Goal: Task Accomplishment & Management: Manage account settings

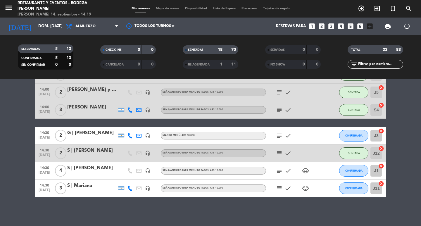
scroll to position [346, 0]
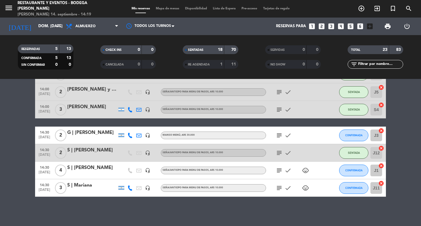
click at [279, 109] on icon "subject" at bounding box center [279, 109] width 7 height 7
click at [279, 108] on icon "subject" at bounding box center [279, 109] width 7 height 7
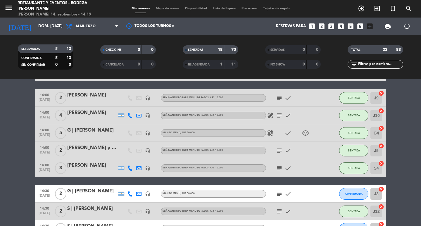
scroll to position [258, 0]
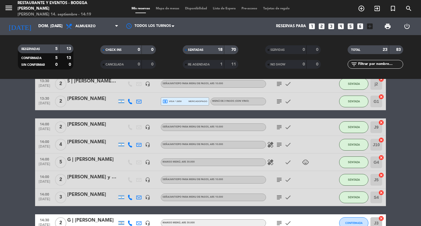
click at [81, 225] on div at bounding box center [92, 227] width 50 height 5
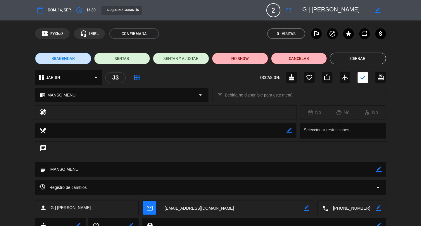
click at [367, 55] on button "Cerrar" at bounding box center [358, 59] width 56 height 12
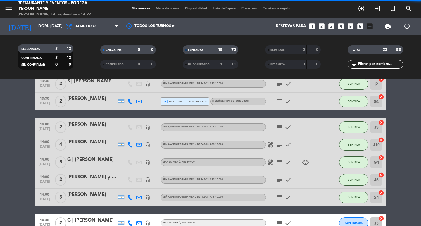
scroll to position [316, 0]
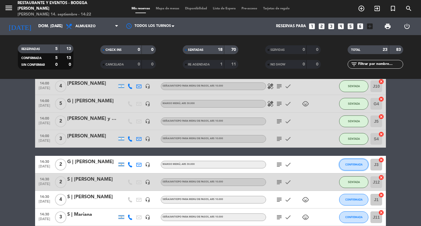
click at [361, 165] on span "CONFIRMADA" at bounding box center [354, 164] width 17 height 3
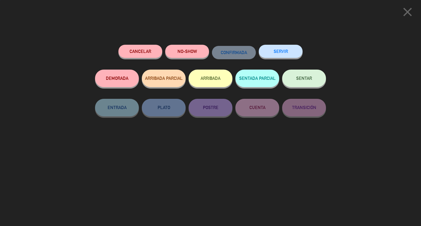
click at [315, 76] on button "SENTAR" at bounding box center [304, 79] width 44 height 18
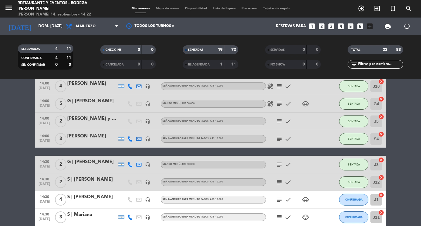
click at [277, 164] on icon "subject" at bounding box center [279, 164] width 7 height 7
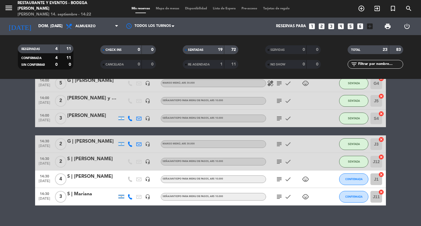
scroll to position [346, 0]
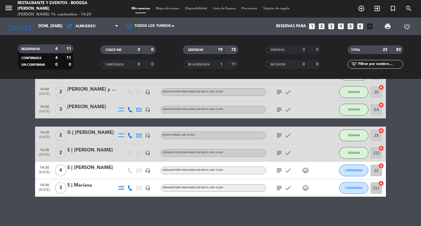
click at [281, 170] on icon "subject" at bounding box center [279, 170] width 7 height 7
click at [78, 107] on div "[PERSON_NAME]" at bounding box center [92, 107] width 50 height 8
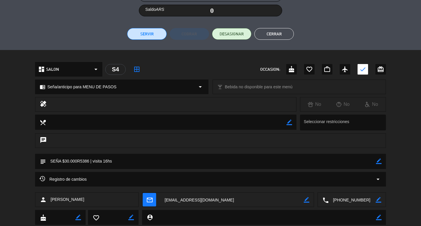
scroll to position [139, 0]
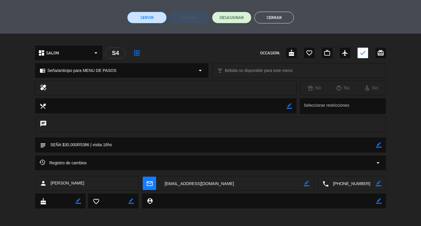
click at [379, 144] on icon "border_color" at bounding box center [379, 145] width 6 height 6
click at [366, 144] on textarea at bounding box center [211, 145] width 330 height 15
click at [133, 146] on textarea at bounding box center [211, 145] width 330 height 15
type textarea "SEÑA $30.000R5386 | visita 16hs. FEDE MESA 15"
click at [379, 144] on icon at bounding box center [379, 145] width 6 height 6
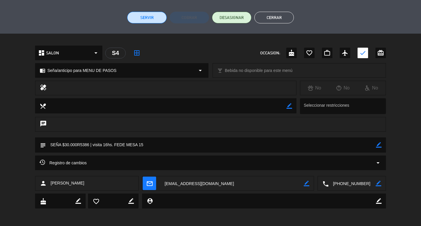
click at [274, 19] on button "Cerrar" at bounding box center [275, 18] width 40 height 12
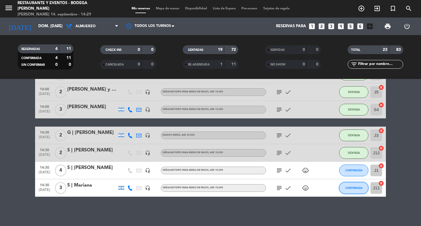
click at [354, 188] on span "CONFIRMADA" at bounding box center [354, 187] width 17 height 3
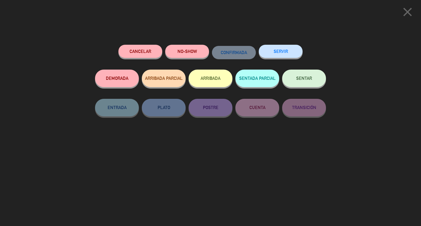
click at [312, 80] on button "SENTAR" at bounding box center [304, 79] width 44 height 18
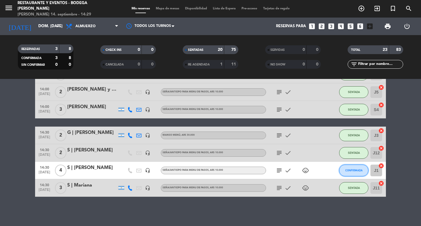
click at [359, 170] on span "CONFIRMADA" at bounding box center [354, 170] width 17 height 3
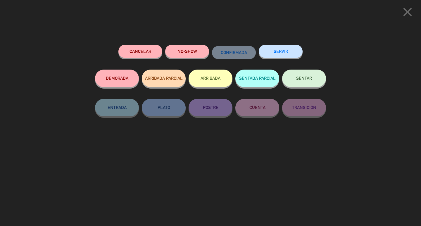
click at [299, 84] on button "SENTAR" at bounding box center [304, 79] width 44 height 18
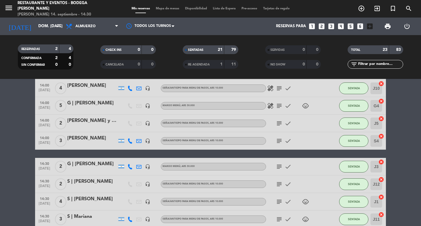
scroll to position [316, 0]
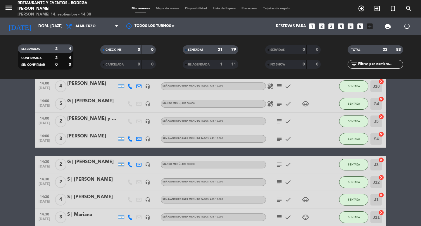
click at [277, 135] on div "subject check" at bounding box center [292, 138] width 53 height 17
click at [277, 136] on icon "subject" at bounding box center [279, 138] width 7 height 7
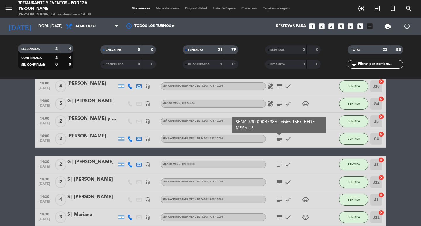
click at [282, 138] on icon "subject" at bounding box center [279, 138] width 7 height 7
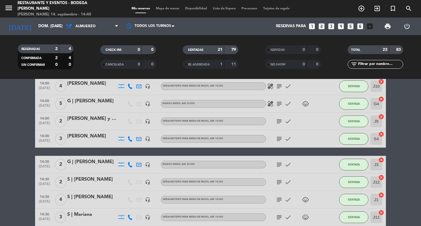
click at [281, 164] on icon "subject" at bounding box center [279, 164] width 7 height 7
click at [103, 160] on div "G | [PERSON_NAME]" at bounding box center [92, 162] width 50 height 8
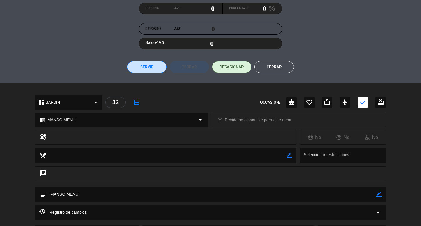
scroll to position [139, 0]
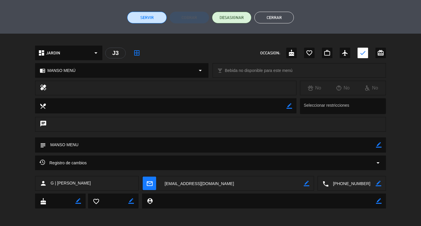
click at [380, 143] on icon "border_color" at bounding box center [379, 145] width 6 height 6
click at [340, 136] on div "chat" at bounding box center [210, 127] width 421 height 20
click at [335, 149] on textarea at bounding box center [211, 145] width 330 height 15
type textarea "[PERSON_NAME] MENU. FEDE MESA 13"
click at [379, 146] on icon at bounding box center [379, 145] width 6 height 6
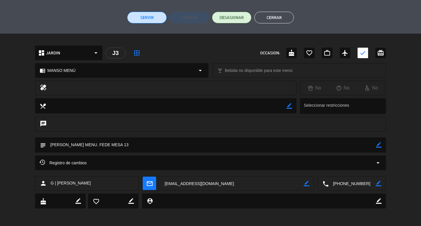
click at [274, 20] on button "Cerrar" at bounding box center [275, 18] width 40 height 12
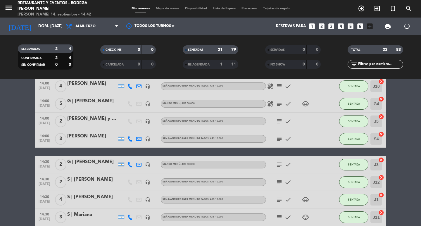
click at [280, 165] on icon "subject" at bounding box center [279, 164] width 7 height 7
